Goal: Task Accomplishment & Management: Complete application form

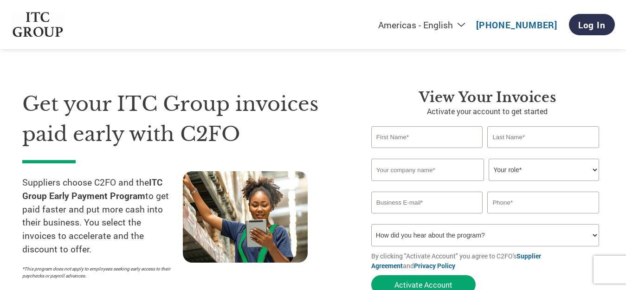
click at [420, 139] on input "text" at bounding box center [427, 137] width 112 height 22
type input "J"
click at [547, 137] on input "text" at bounding box center [543, 137] width 112 height 22
click at [422, 144] on input "[GEOGRAPHIC_DATA]" at bounding box center [427, 137] width 112 height 22
type input "J"
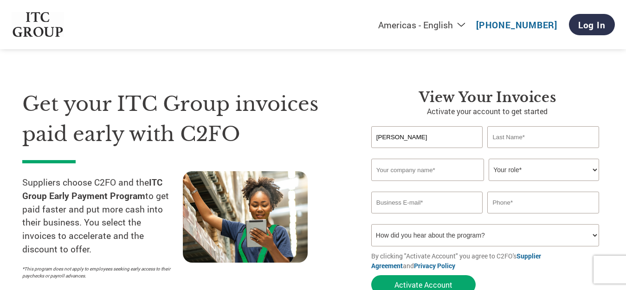
type input "[PERSON_NAME]"
click at [513, 140] on input "text" at bounding box center [543, 137] width 112 height 22
type input "LODHA"
click at [402, 169] on input "text" at bounding box center [427, 170] width 113 height 22
type input "JAIPUR TISSUES"
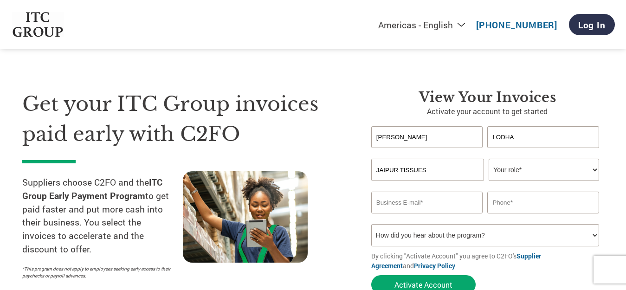
click at [502, 165] on select "Your role* CFO Controller Credit Manager Finance Director Treasurer CEO Preside…" at bounding box center [544, 170] width 110 height 22
select select "CONTROLLER"
click at [489, 159] on select "Your role* CFO Controller Credit Manager Finance Director Treasurer CEO Preside…" at bounding box center [544, 170] width 110 height 22
click at [435, 205] on input "email" at bounding box center [427, 203] width 112 height 22
type input "[EMAIL_ADDRESS][DOMAIN_NAME]"
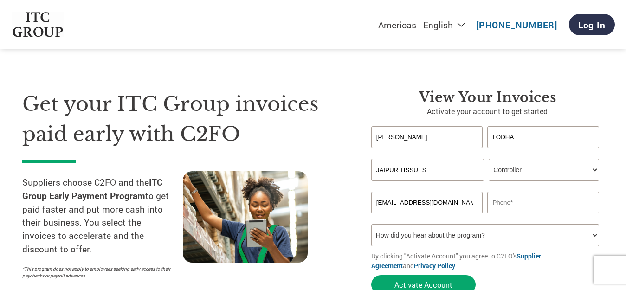
click at [555, 205] on input "text" at bounding box center [543, 203] width 112 height 22
type input "9983309382"
click at [426, 233] on select "How did you hear about the program? Received a letter Email Social Media Online…" at bounding box center [485, 235] width 228 height 22
select select "Email"
click at [371, 224] on select "How did you hear about the program? Received a letter Email Social Media Online…" at bounding box center [485, 235] width 228 height 22
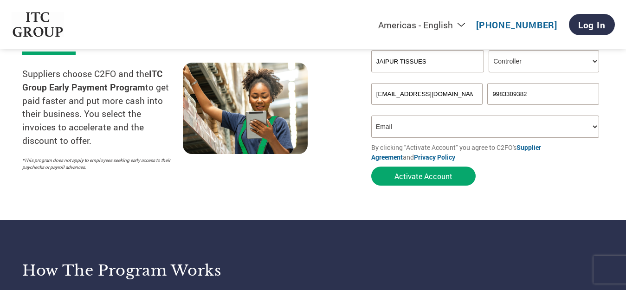
scroll to position [139, 0]
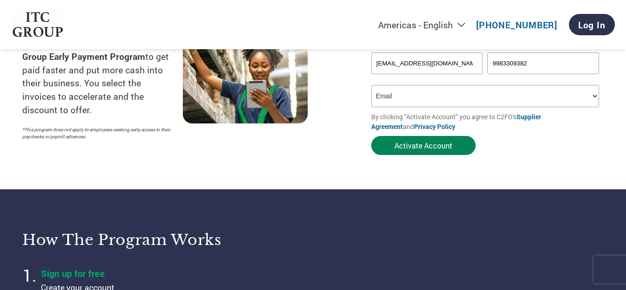
click at [415, 146] on button "Activate Account" at bounding box center [423, 145] width 104 height 19
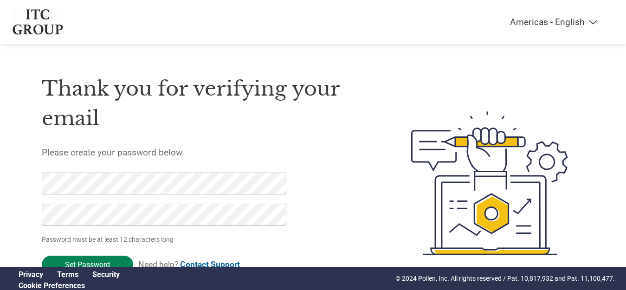
click at [91, 260] on input "Set Password" at bounding box center [87, 265] width 91 height 18
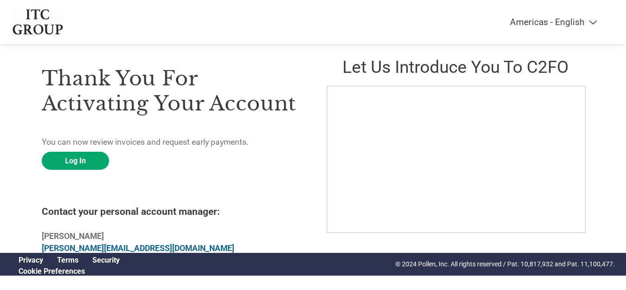
scroll to position [22, 0]
